Goal: Task Accomplishment & Management: Use online tool/utility

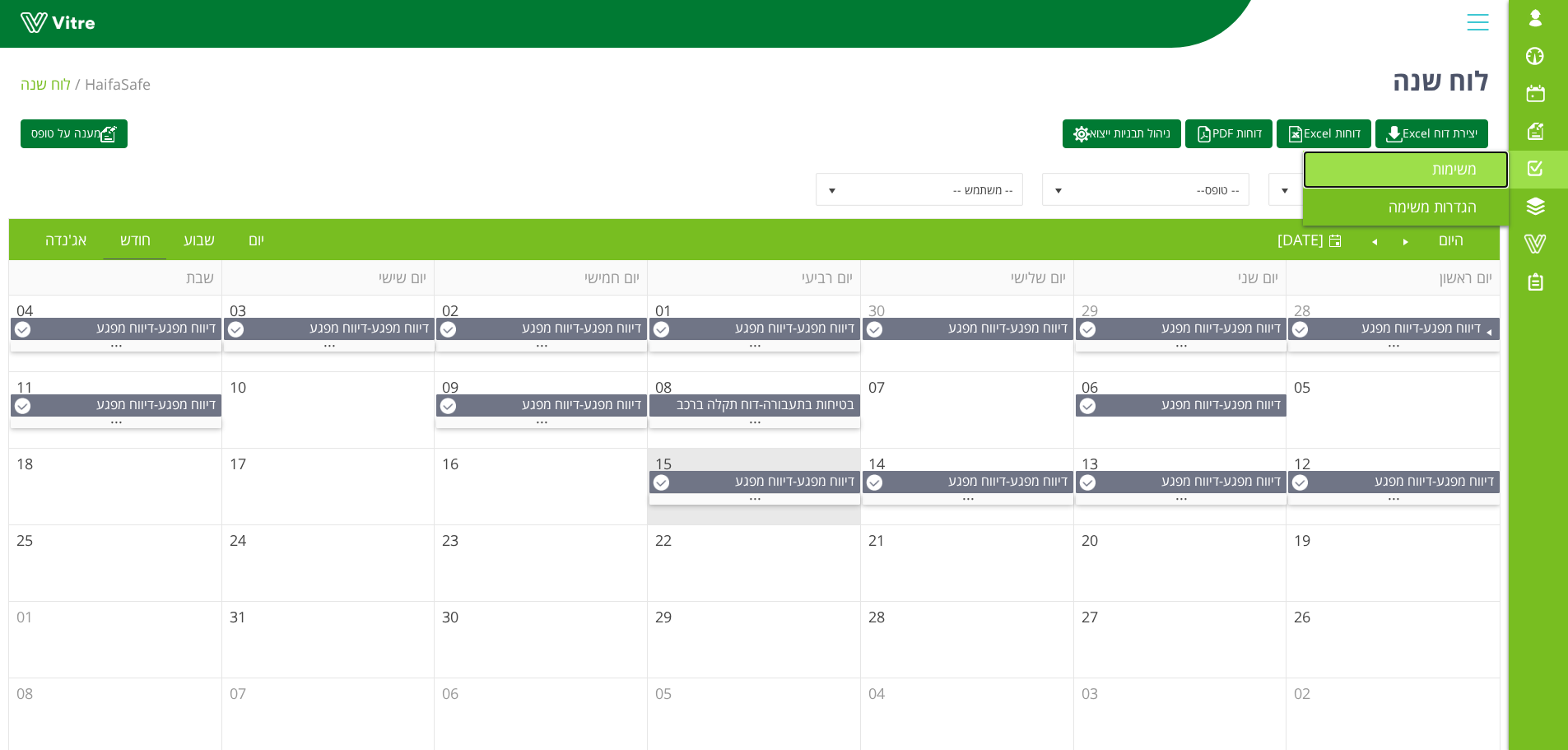
click at [1448, 163] on span "משימות" at bounding box center [1464, 169] width 64 height 20
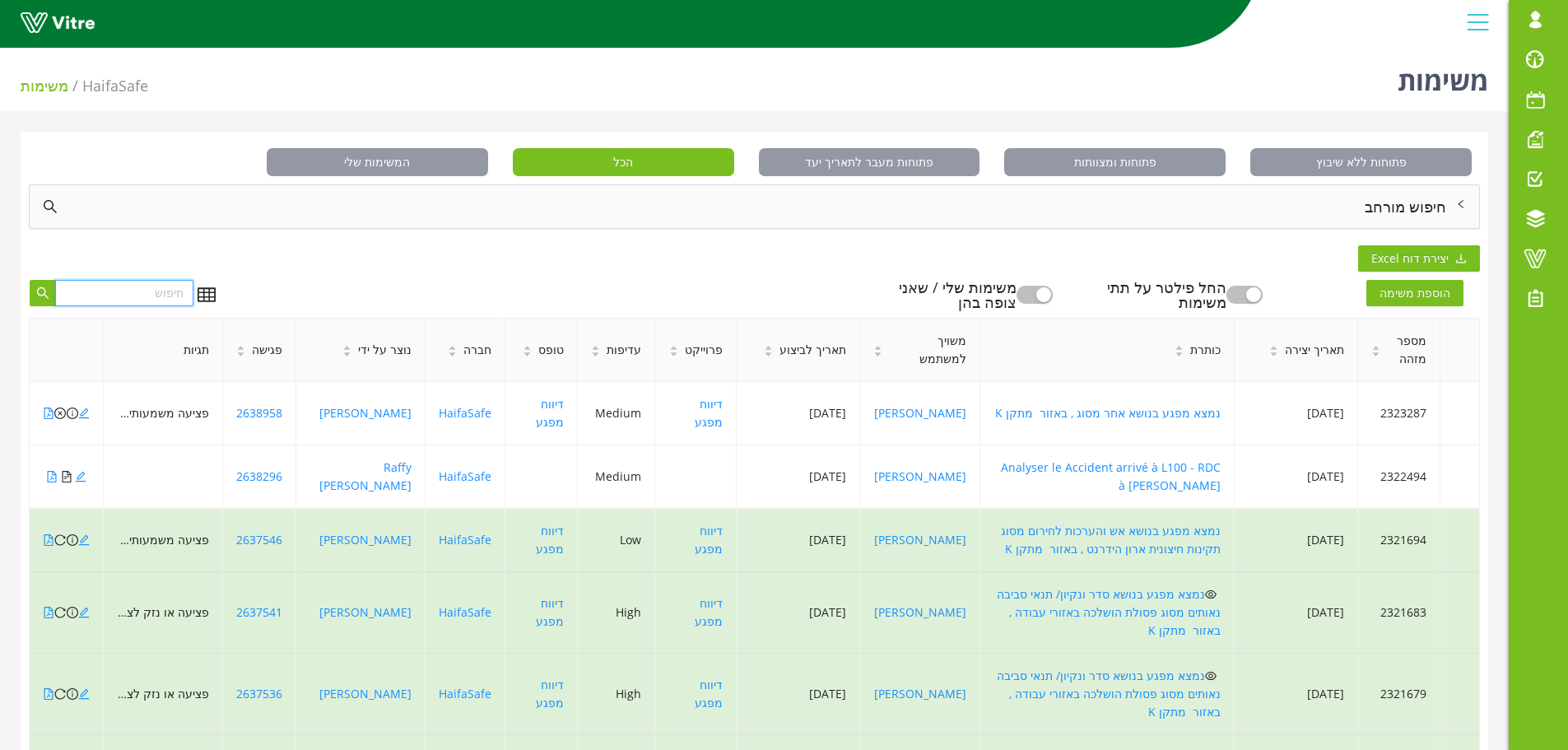
click at [143, 293] on input "text" at bounding box center [124, 293] width 138 height 27
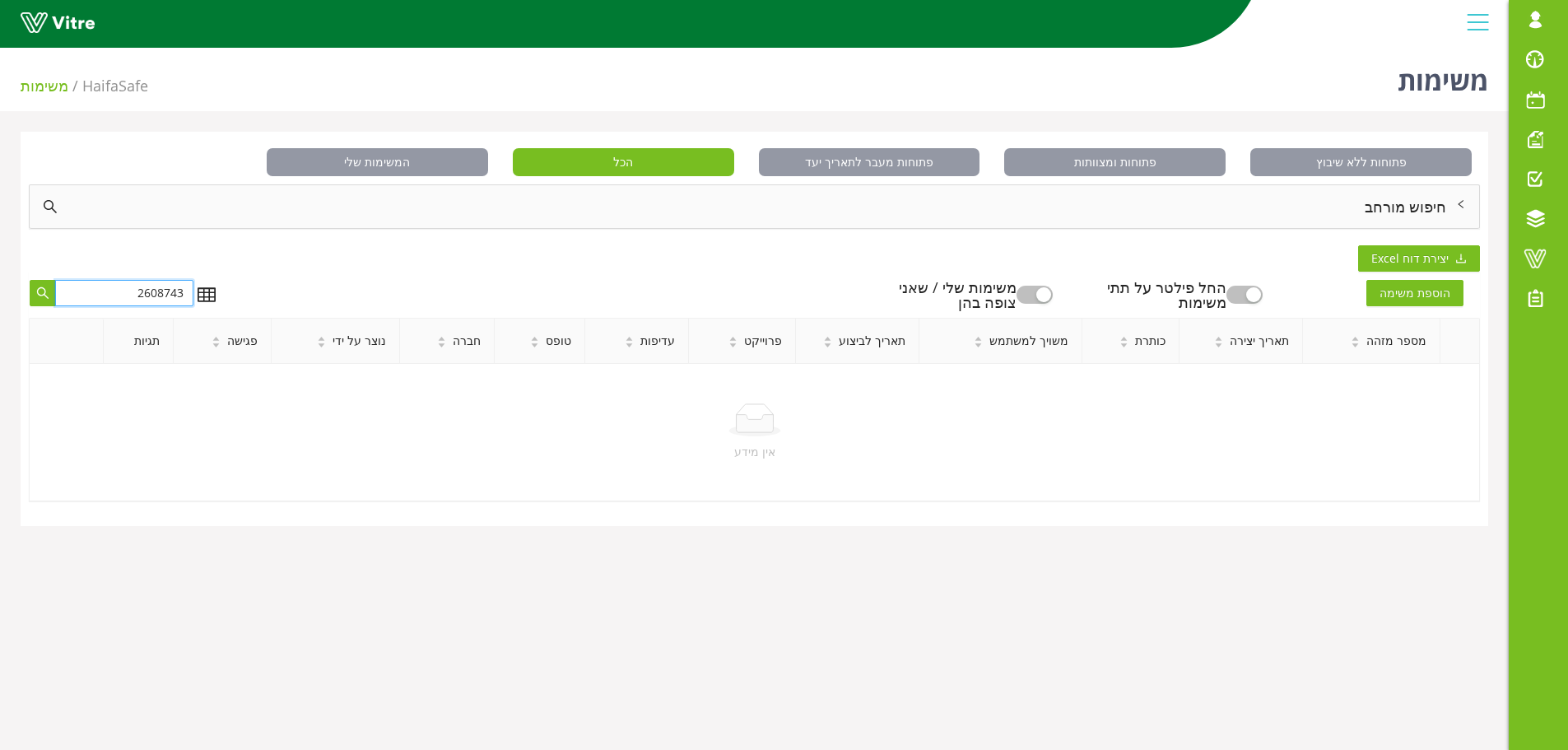
type input "2608743"
click at [1052, 294] on button "button" at bounding box center [1035, 295] width 36 height 18
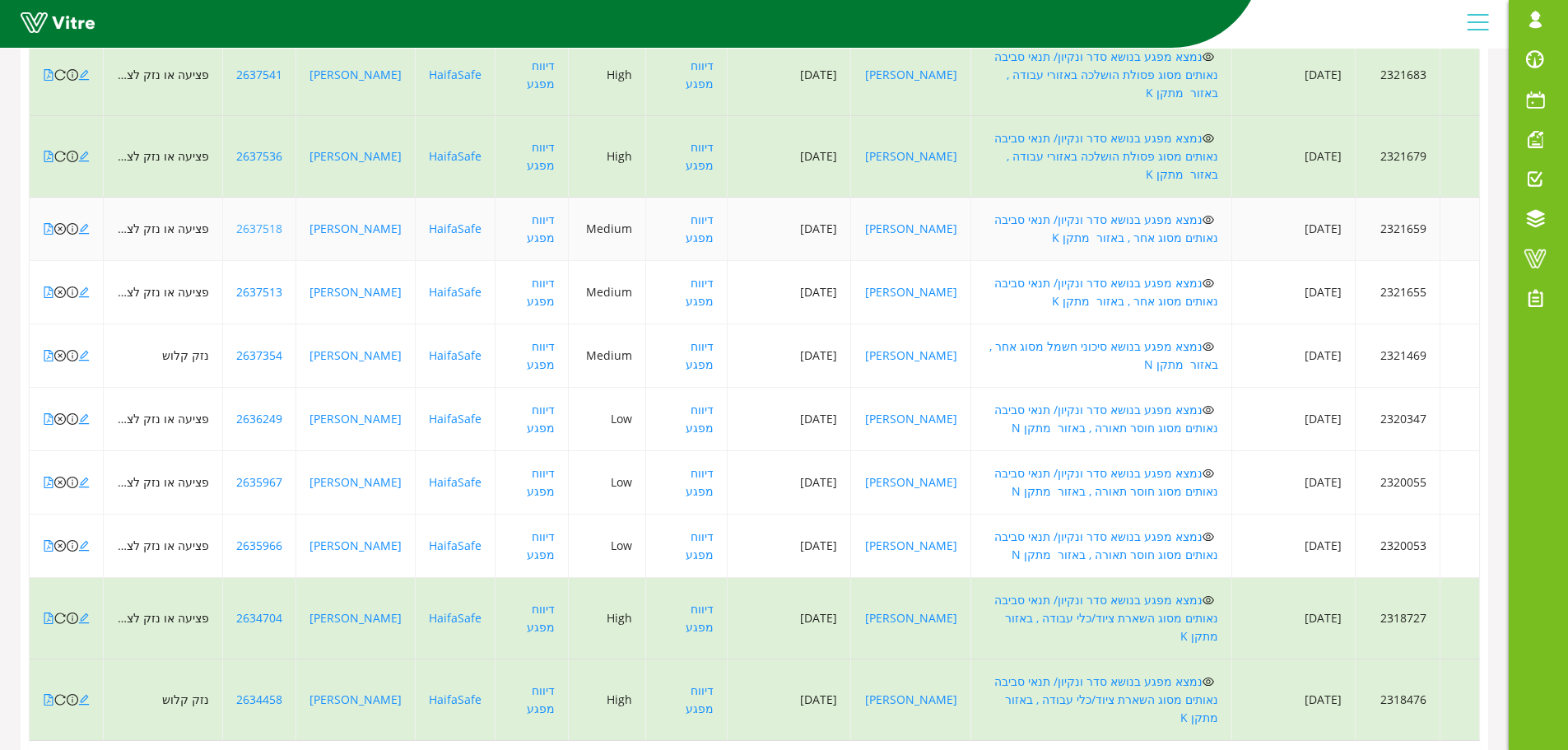
scroll to position [356, 0]
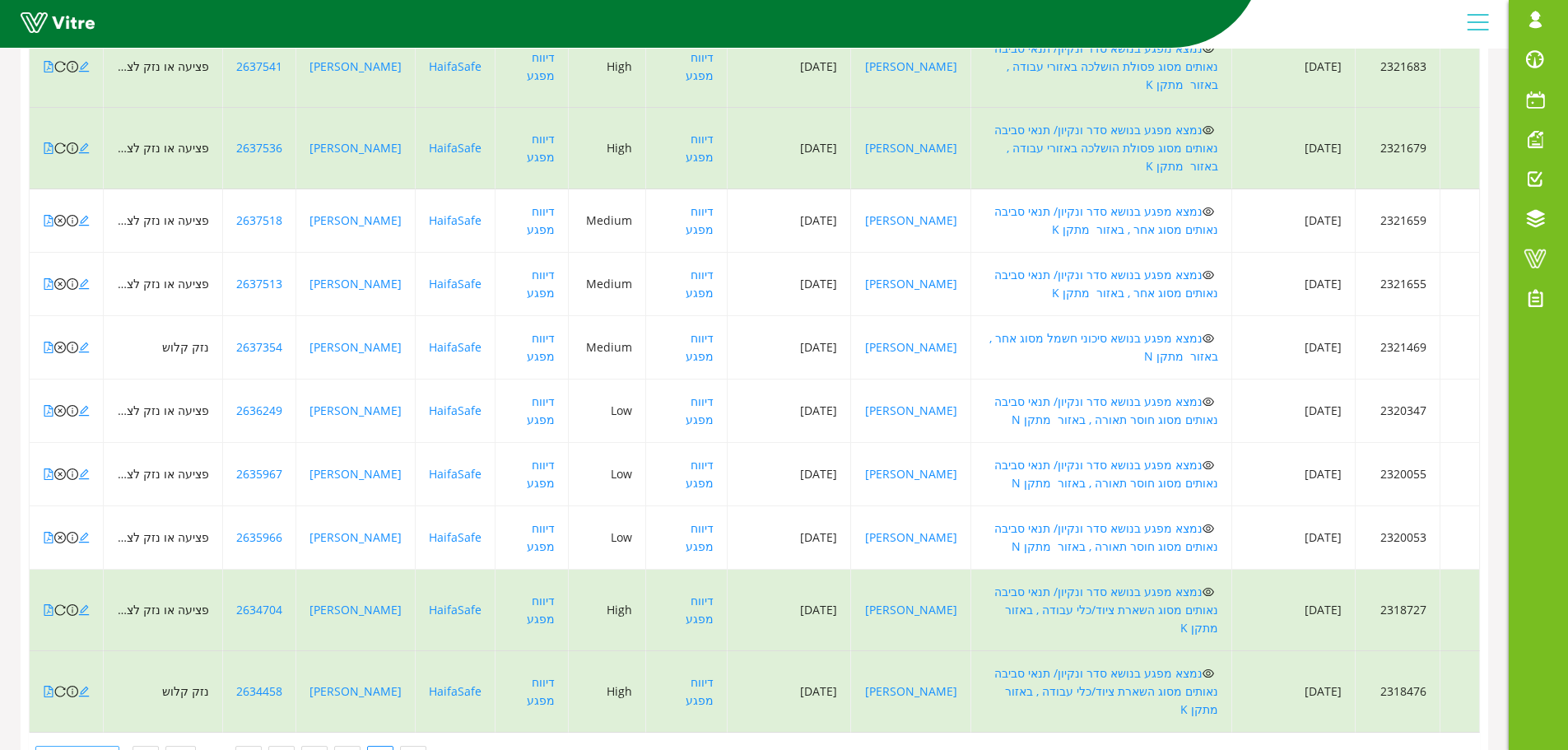
click at [95, 747] on span "10 / עמוד" at bounding box center [77, 759] width 64 height 25
click at [95, 717] on div "100 / עמוד" at bounding box center [74, 726] width 60 height 18
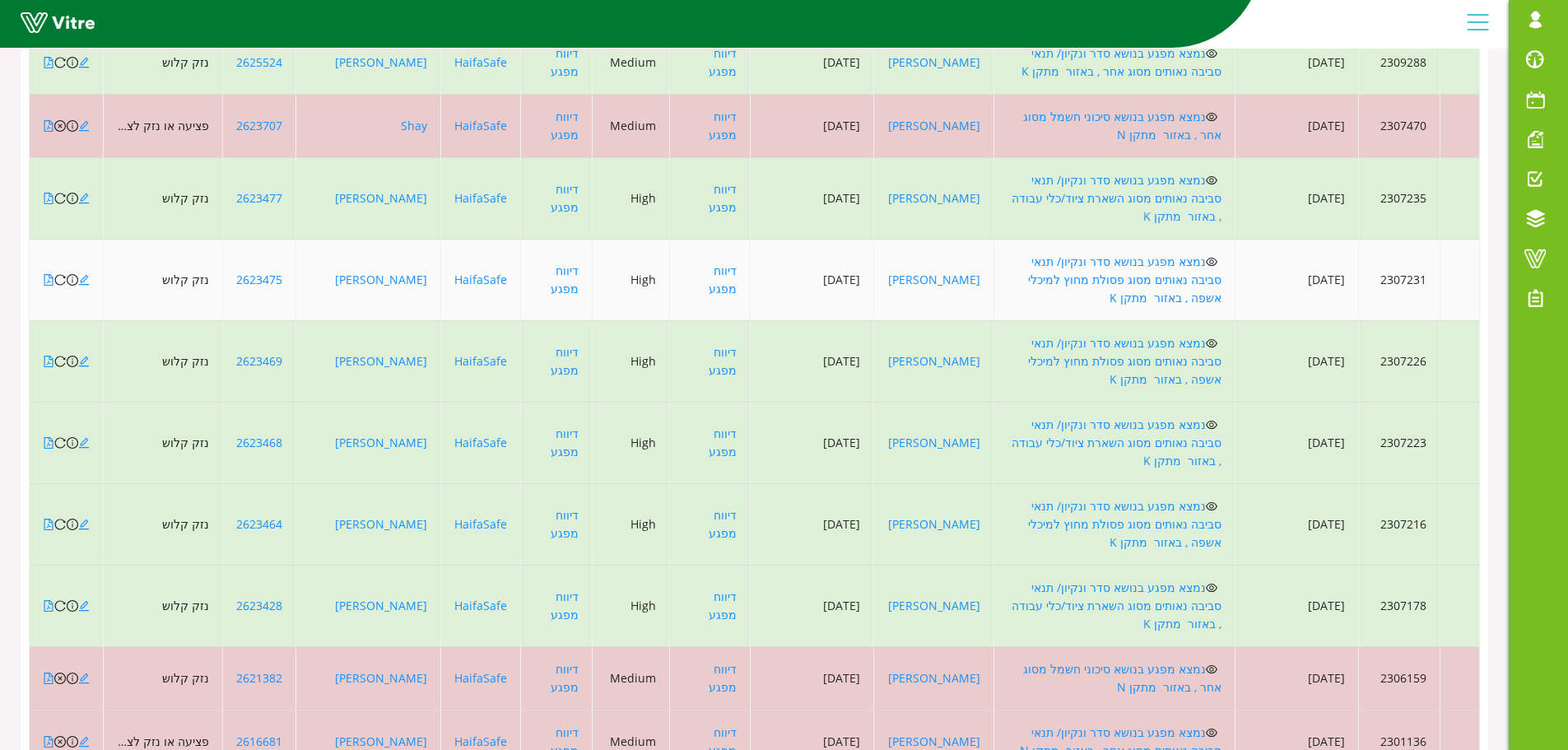
scroll to position [2249, 0]
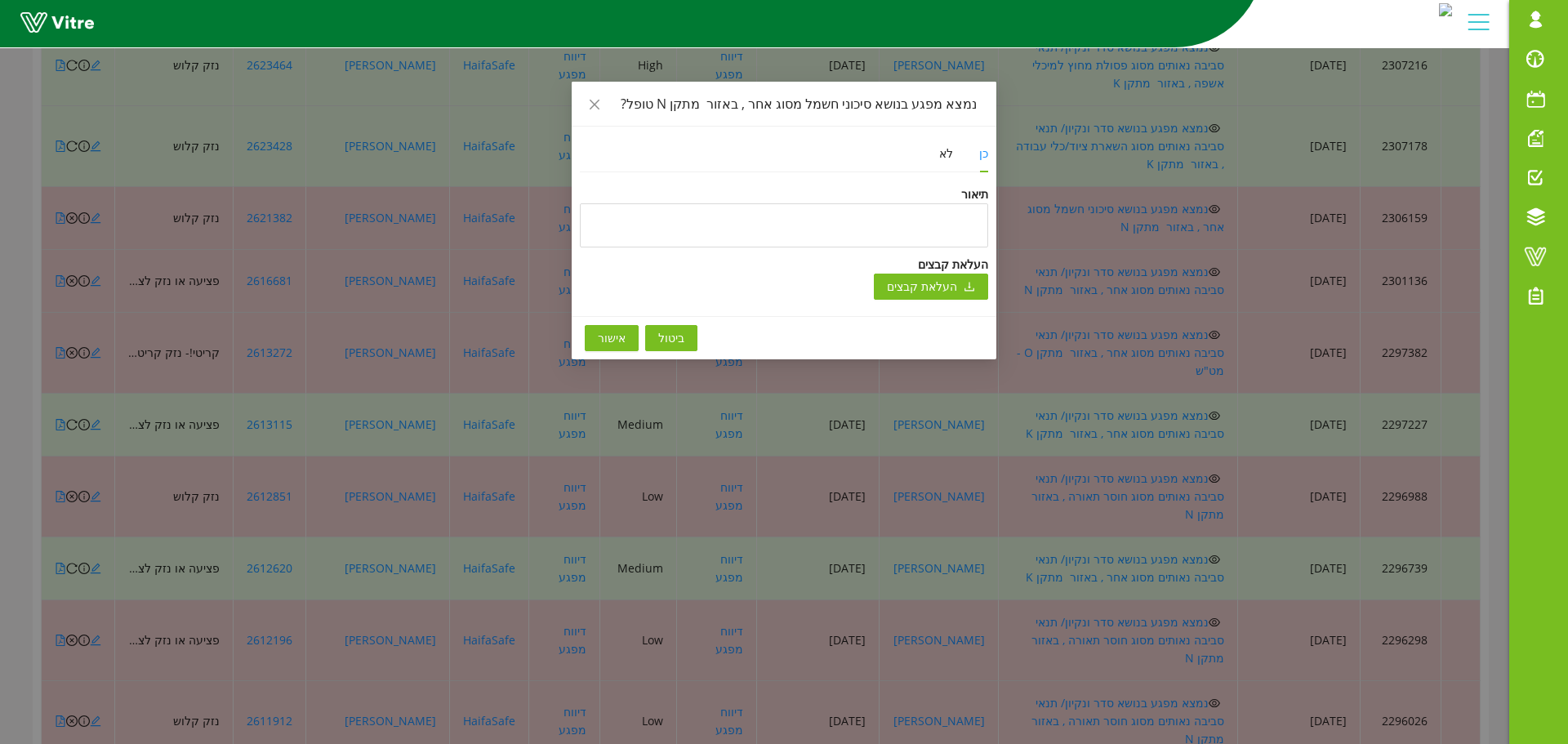
click at [609, 333] on span "אישור" at bounding box center [611, 338] width 27 height 18
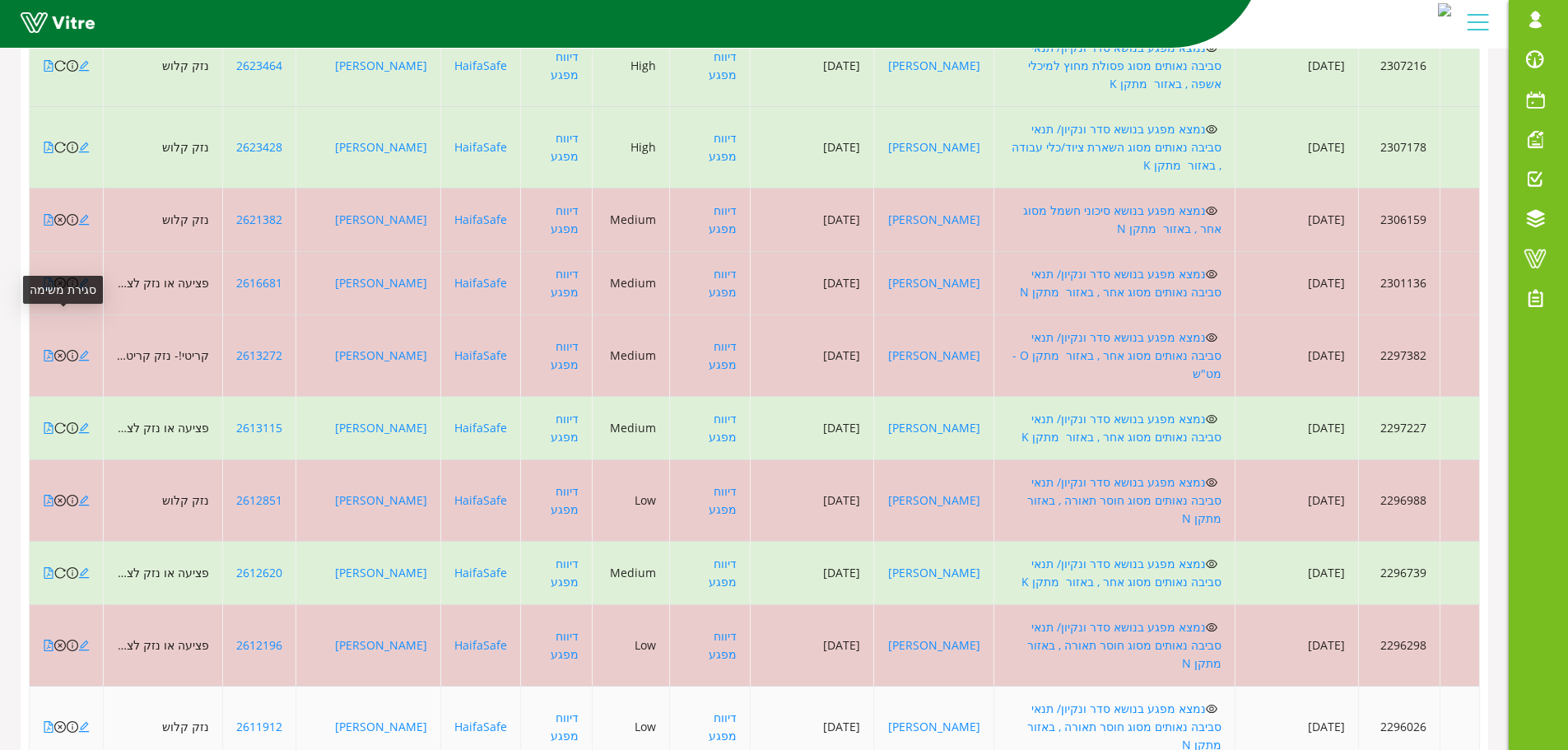
click at [62, 721] on icon "close-circle" at bounding box center [60, 727] width 12 height 12
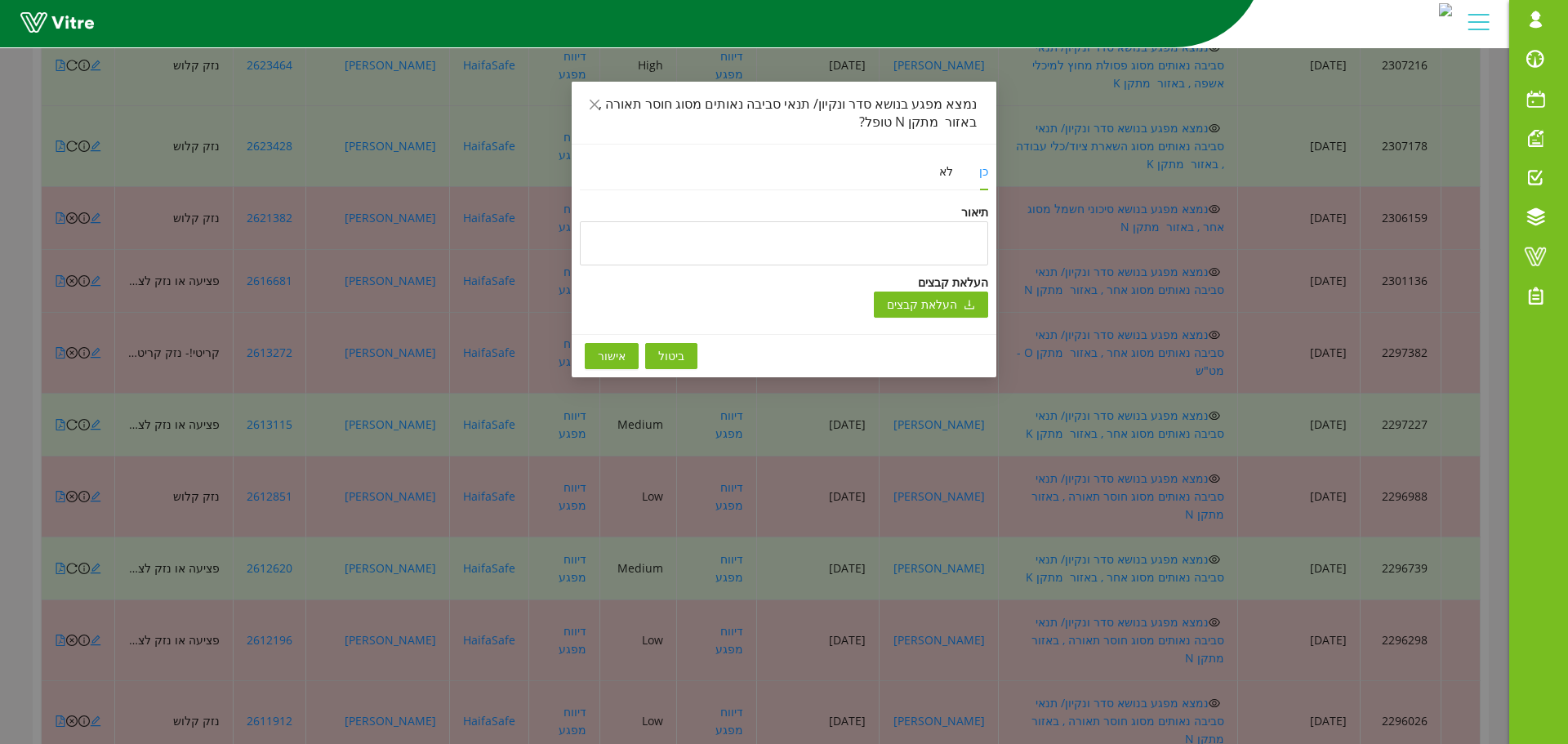
click at [621, 364] on span "אישור" at bounding box center [611, 356] width 27 height 18
